Goal: Task Accomplishment & Management: Use online tool/utility

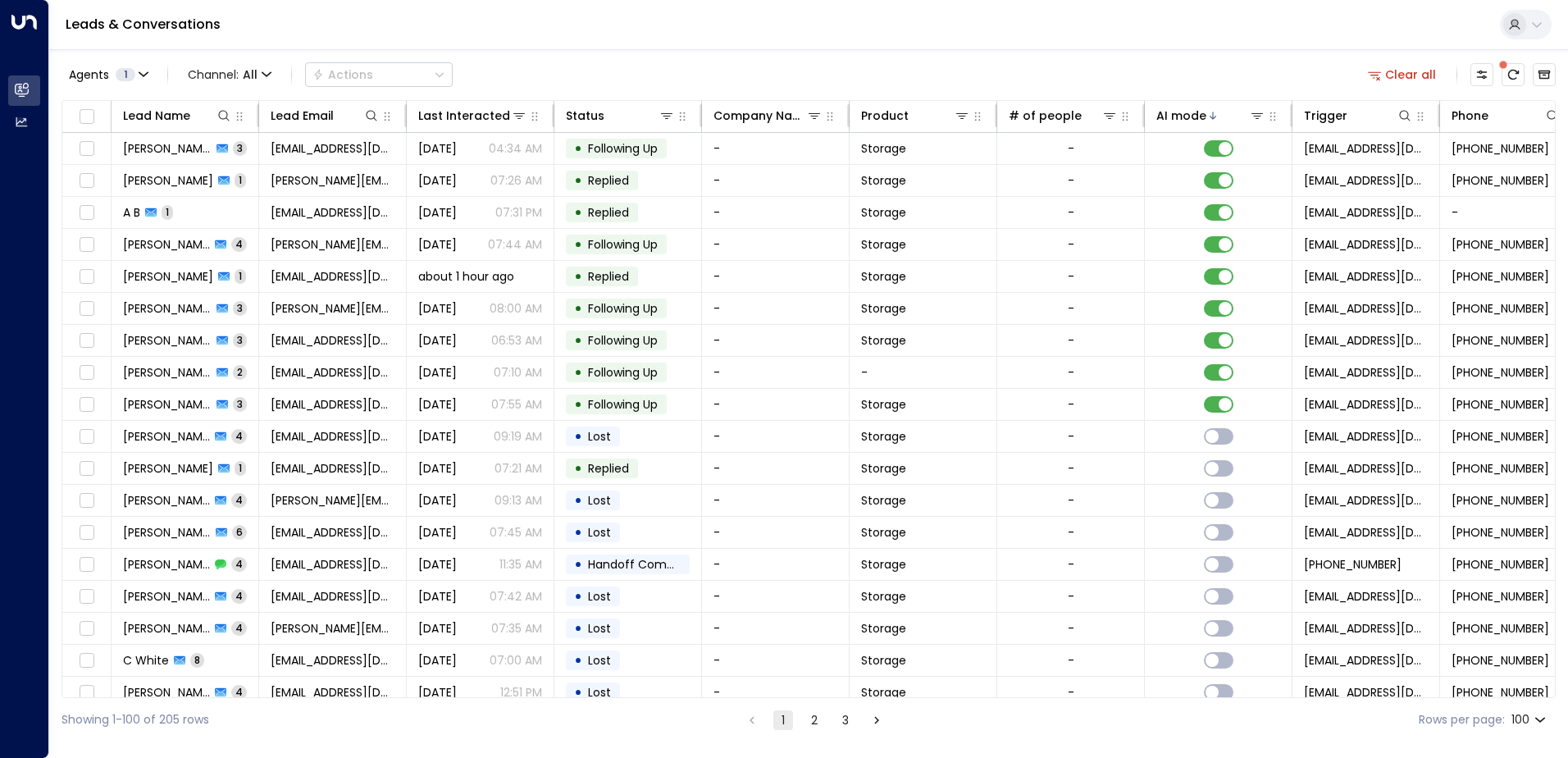
click at [256, 142] on td "[PERSON_NAME] 3" at bounding box center [185, 149] width 148 height 32
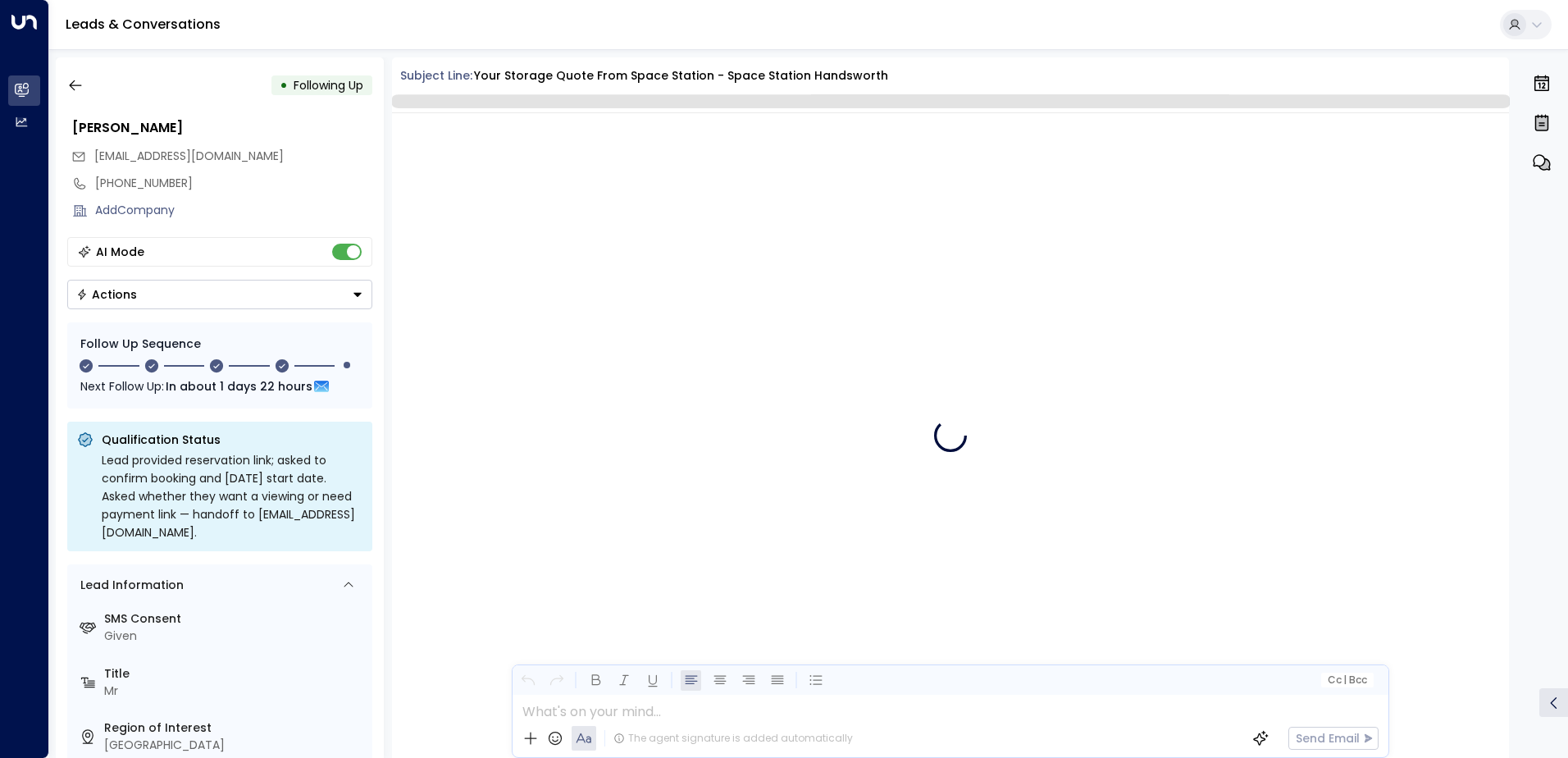
scroll to position [2916, 0]
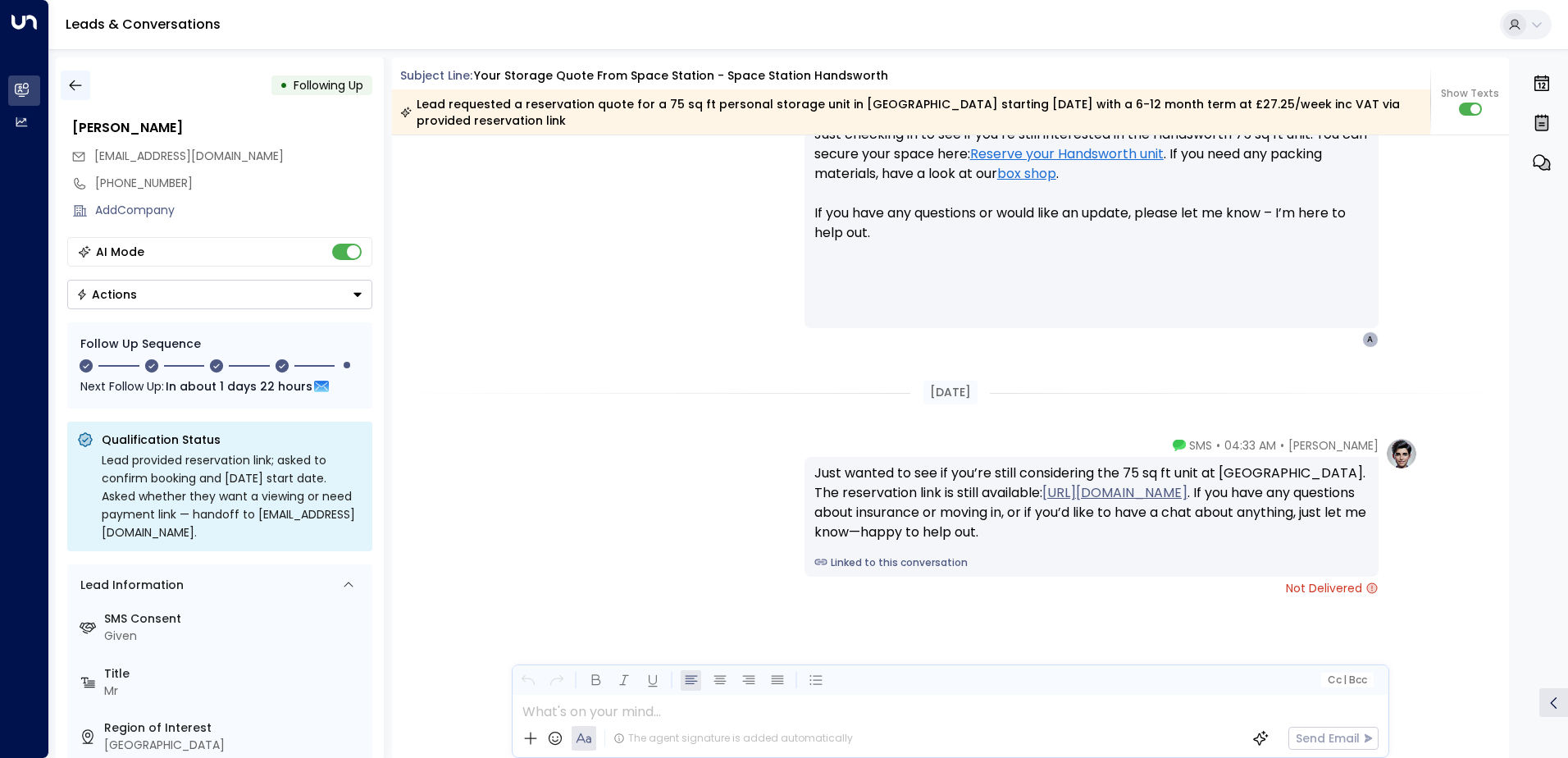
click at [71, 82] on icon "button" at bounding box center [75, 85] width 17 height 17
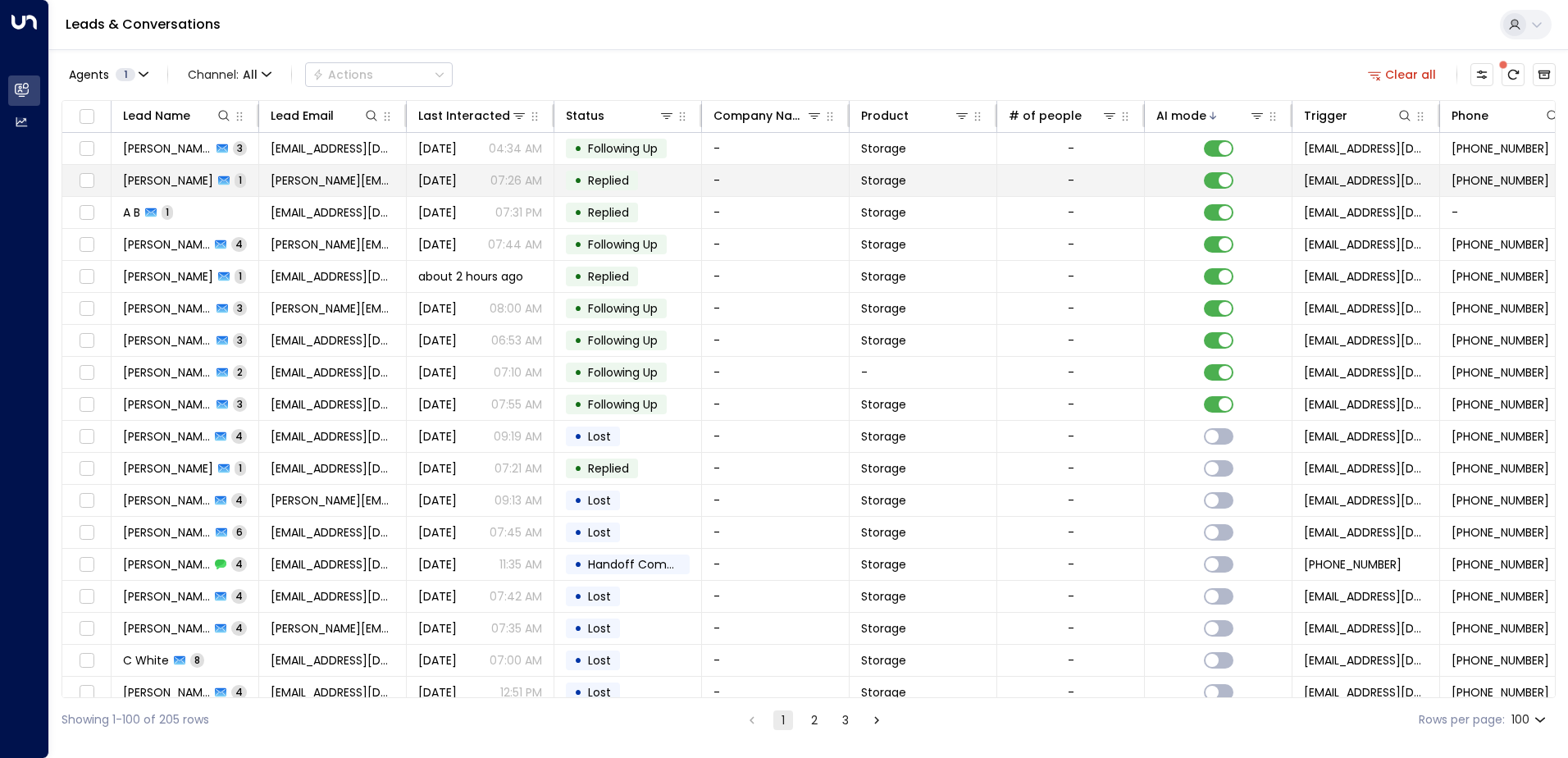
click at [235, 182] on span "1" at bounding box center [240, 180] width 12 height 14
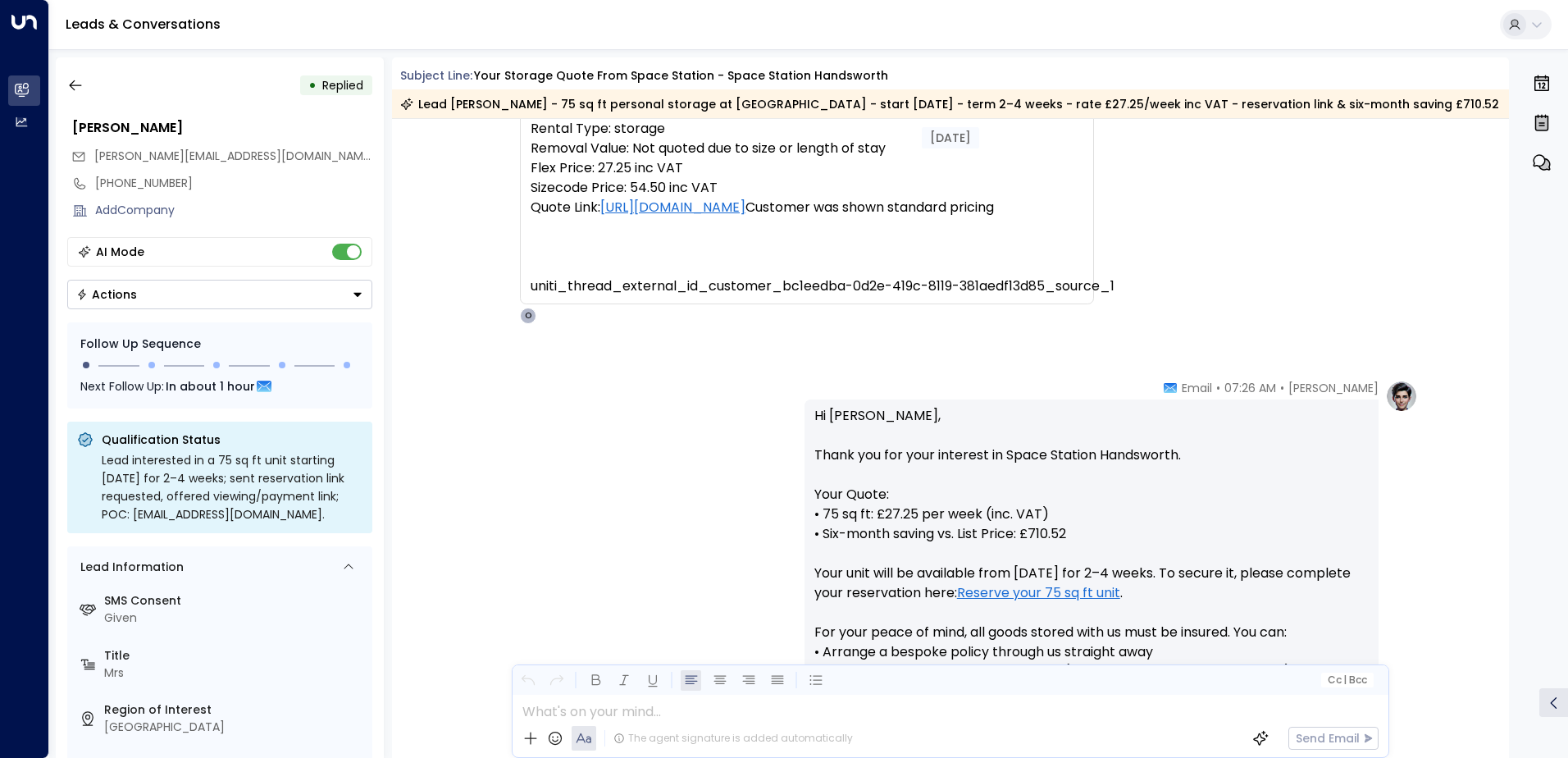
scroll to position [332, 0]
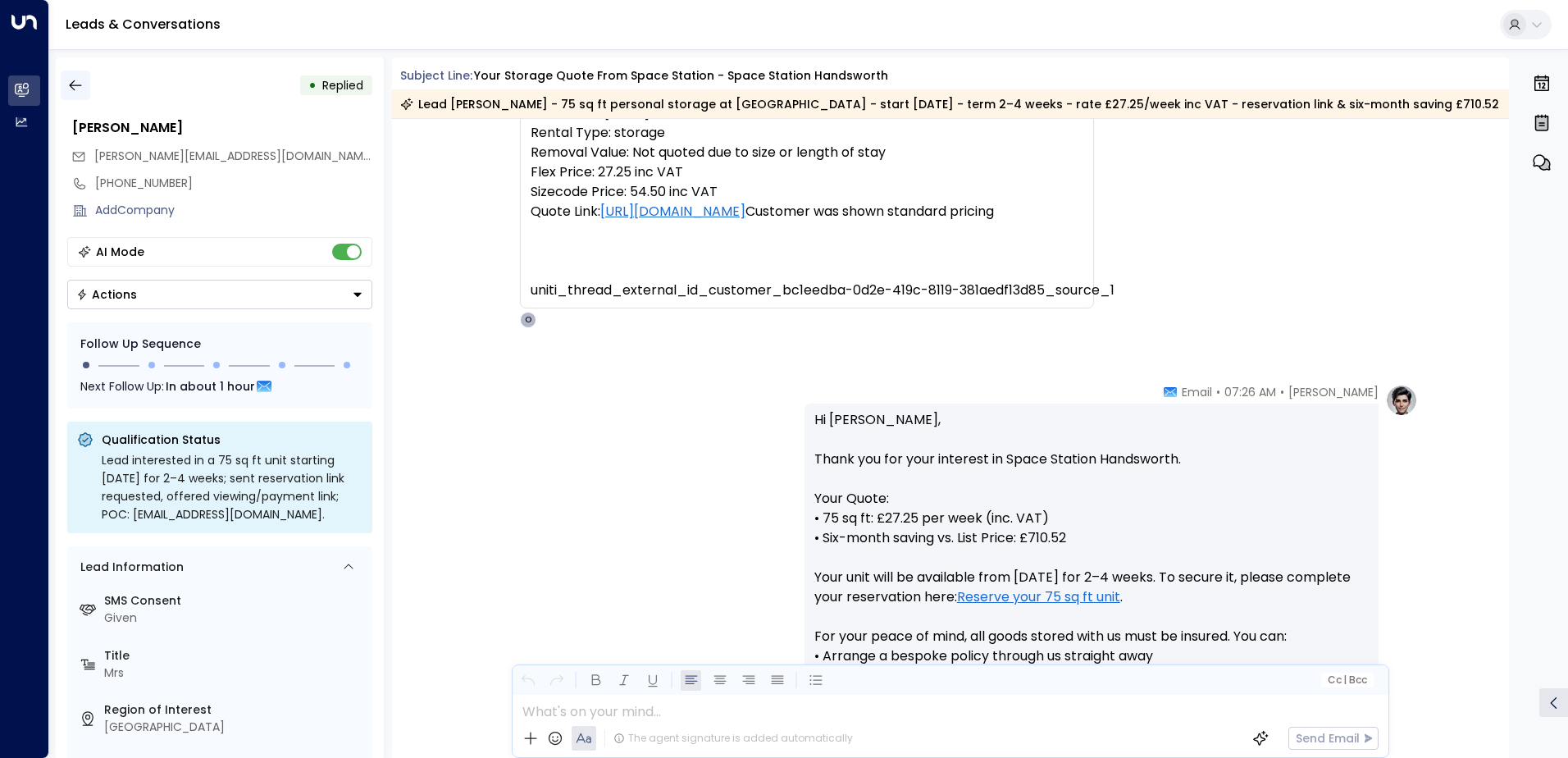
click at [79, 83] on icon "button" at bounding box center [75, 85] width 17 height 17
